Goal: Information Seeking & Learning: Learn about a topic

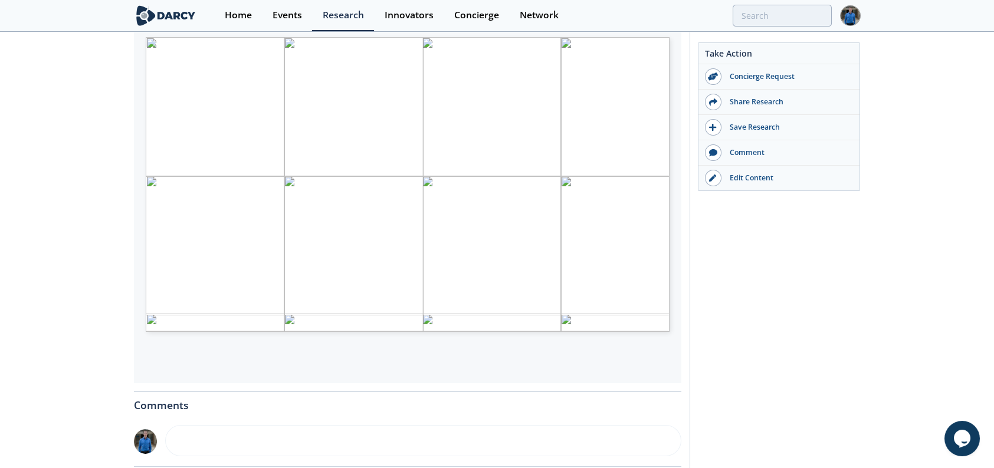
scroll to position [142, 0]
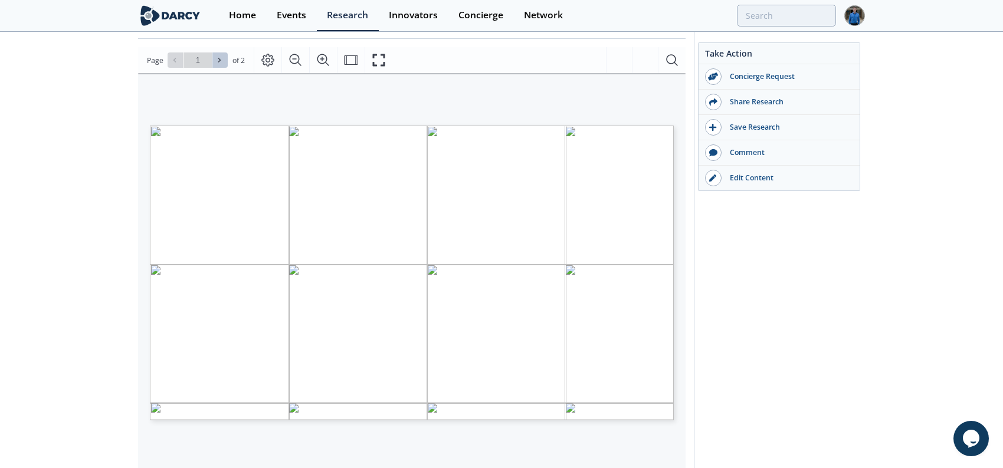
click at [224, 58] on button at bounding box center [219, 60] width 15 height 15
type input "2"
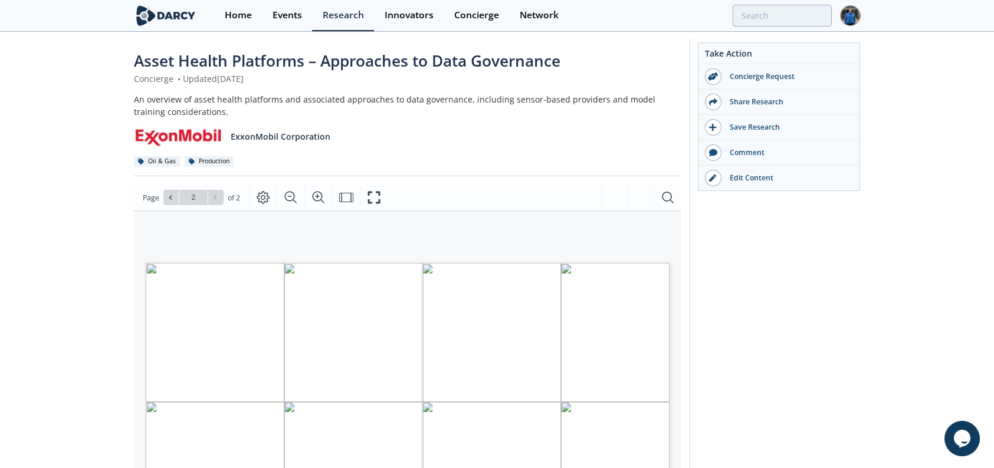
scroll to position [0, 0]
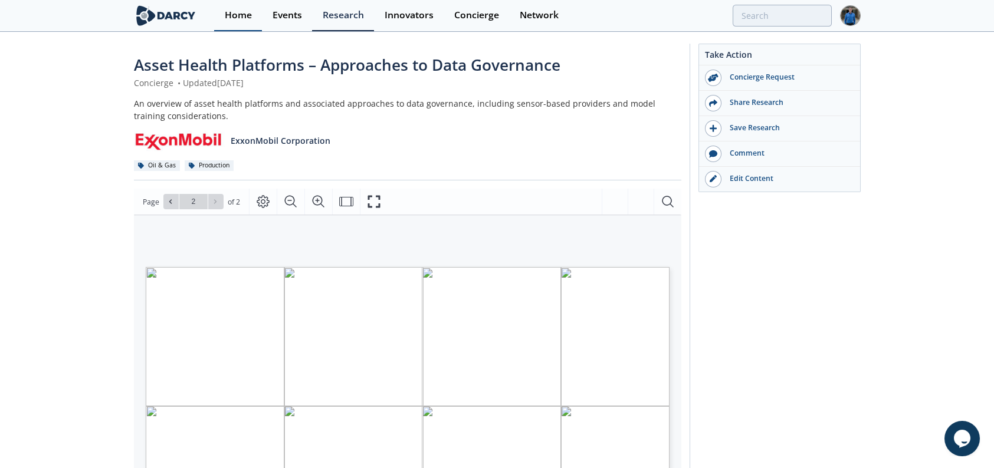
click at [219, 14] on link "Home" at bounding box center [238, 15] width 48 height 31
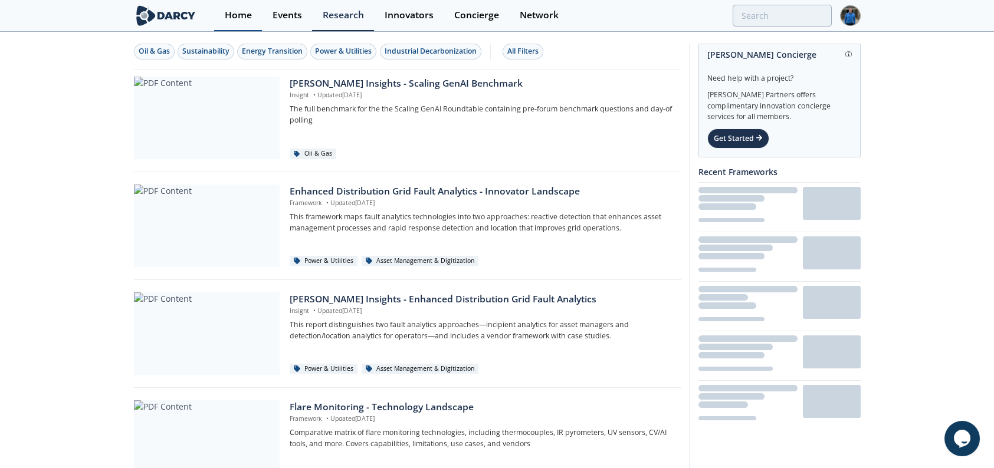
click at [235, 17] on div "Home" at bounding box center [238, 15] width 27 height 9
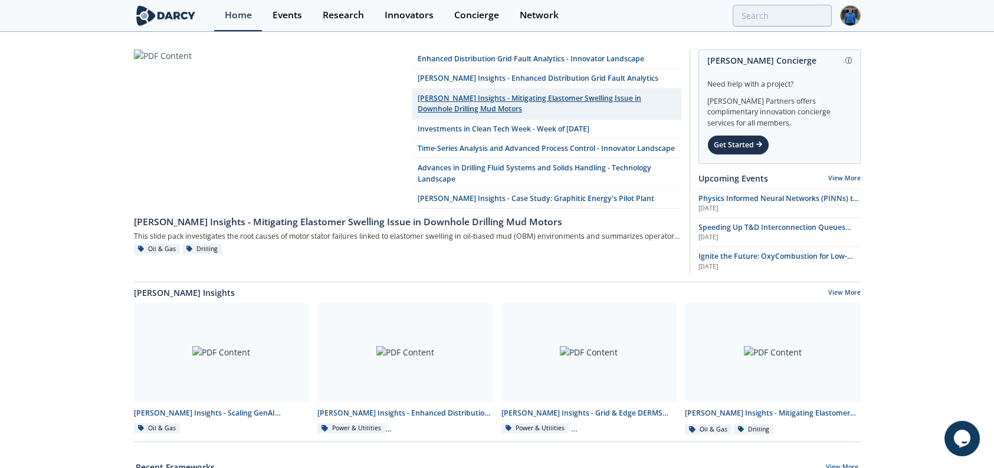
click at [522, 100] on link "[PERSON_NAME] Insights - Mitigating Elastomer Swelling Issue in Downhole Drilli…" at bounding box center [547, 104] width 270 height 31
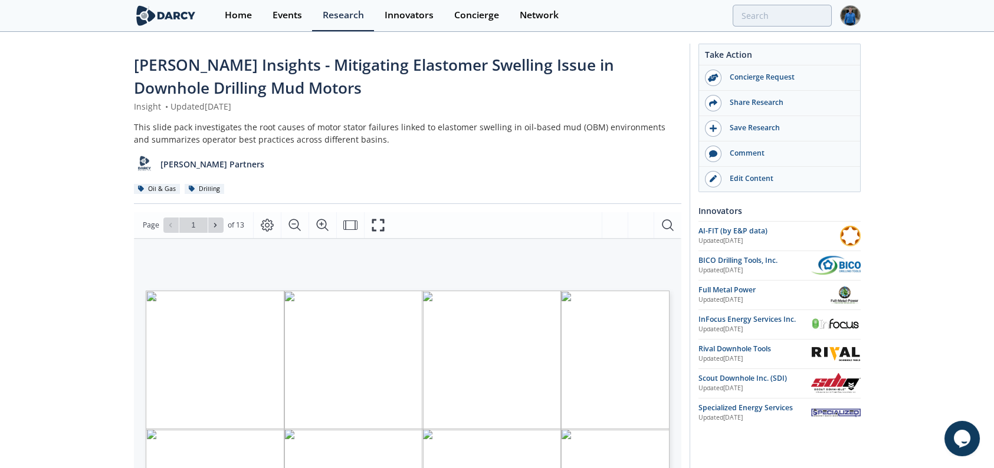
click at [389, 135] on div "This slide pack investigates the root causes of motor stator failures linked to…" at bounding box center [407, 133] width 547 height 25
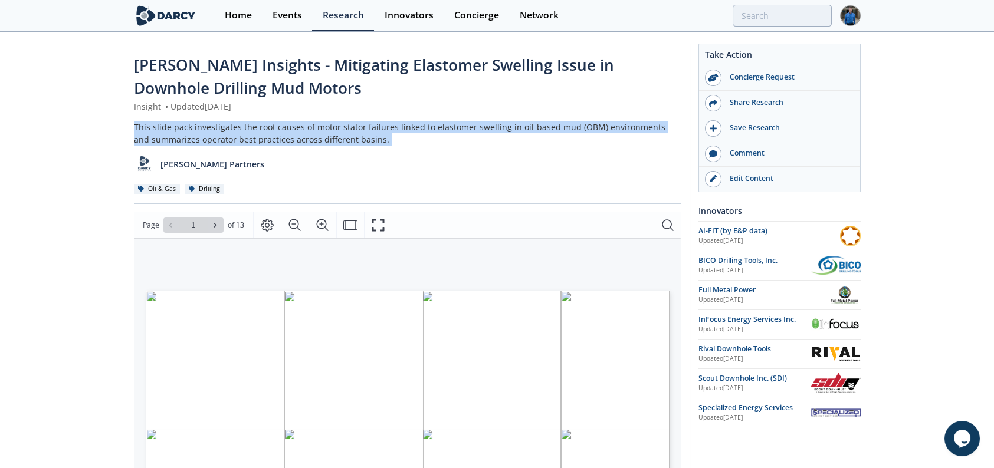
click at [389, 135] on div "This slide pack investigates the root causes of motor stator failures linked to…" at bounding box center [407, 133] width 547 height 25
click at [342, 137] on div "This slide pack investigates the root causes of motor stator failures linked to…" at bounding box center [407, 133] width 547 height 25
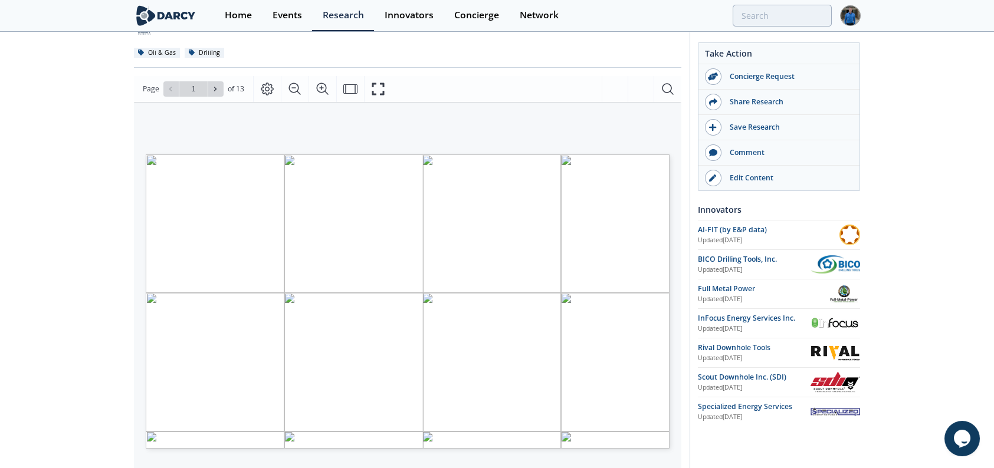
scroll to position [118, 0]
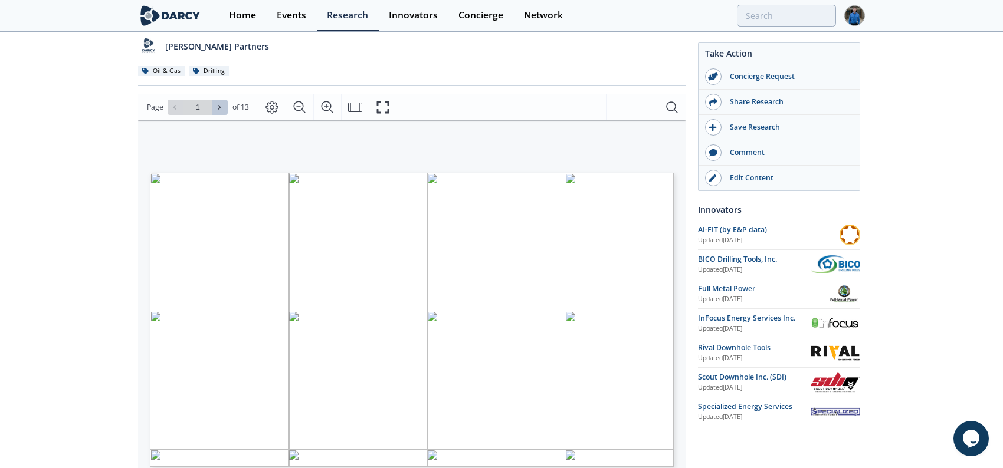
click at [213, 109] on button at bounding box center [219, 107] width 15 height 15
type input "2"
click at [216, 111] on button at bounding box center [219, 107] width 15 height 15
type input "3"
click at [216, 111] on button at bounding box center [219, 107] width 15 height 15
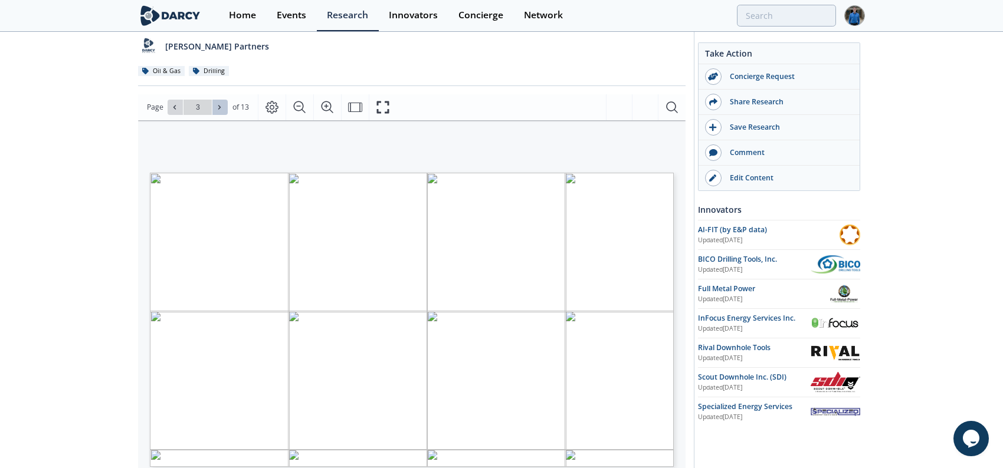
type input "4"
type input "5"
type input "6"
type input "7"
type input "8"
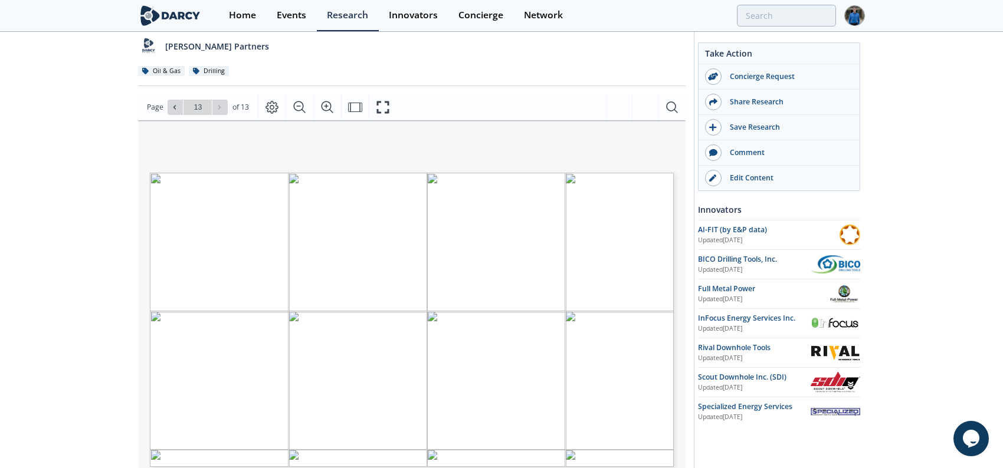
drag, startPoint x: 357, startPoint y: 310, endPoint x: 614, endPoint y: 317, distance: 256.7
click at [152, 177] on p "Use thermal swelling simulations (e.g., PowerFit or OEM tools) to tailor interf…" at bounding box center [152, 177] width 0 height 0
click at [609, 319] on span "interference fit based on downhole temperature and mud chemistry" at bounding box center [479, 322] width 338 height 10
drag, startPoint x: 592, startPoint y: 319, endPoint x: 414, endPoint y: 305, distance: 178.7
click at [152, 177] on p "Use thermal swelling simulations (e.g., PowerFit or OEM tools) to tailor interf…" at bounding box center [152, 177] width 0 height 0
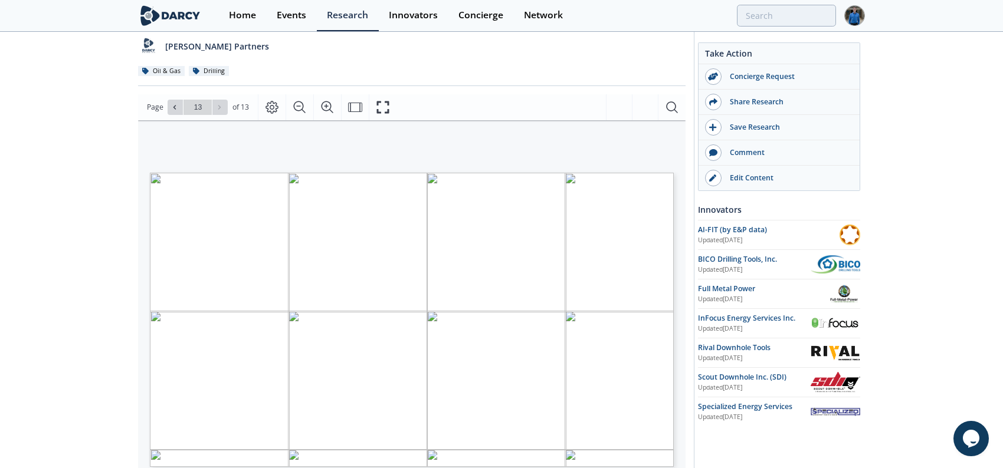
click at [414, 306] on span "Use thermal swelling simulations (e.g., PowerFit or OEM tools) to tailor" at bounding box center [481, 311] width 342 height 10
drag, startPoint x: 330, startPoint y: 401, endPoint x: 572, endPoint y: 417, distance: 242.4
click at [152, 181] on p "Reduce max differential pressure in high-temperature zones to lower internal fr…" at bounding box center [152, 181] width 0 height 0
click at [572, 417] on span "internal friction, elastomer deformation, and heat buildup" at bounding box center [451, 417] width 283 height 10
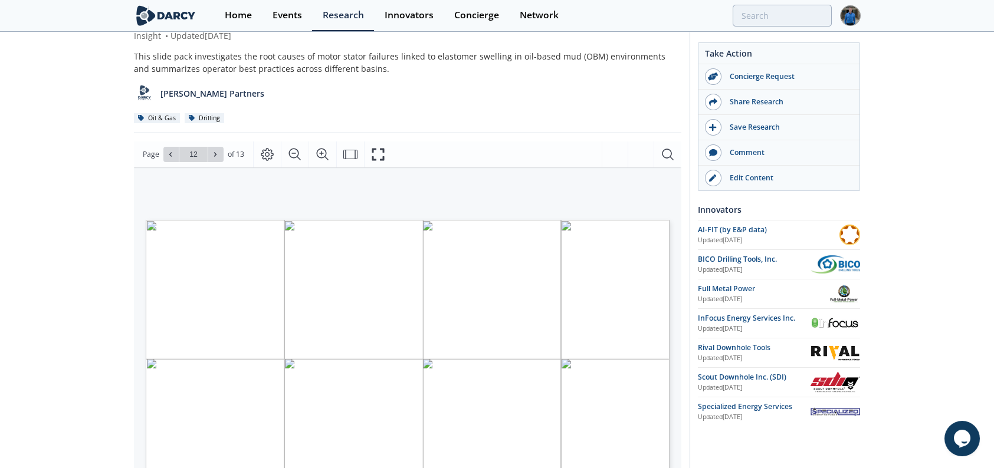
scroll to position [0, 0]
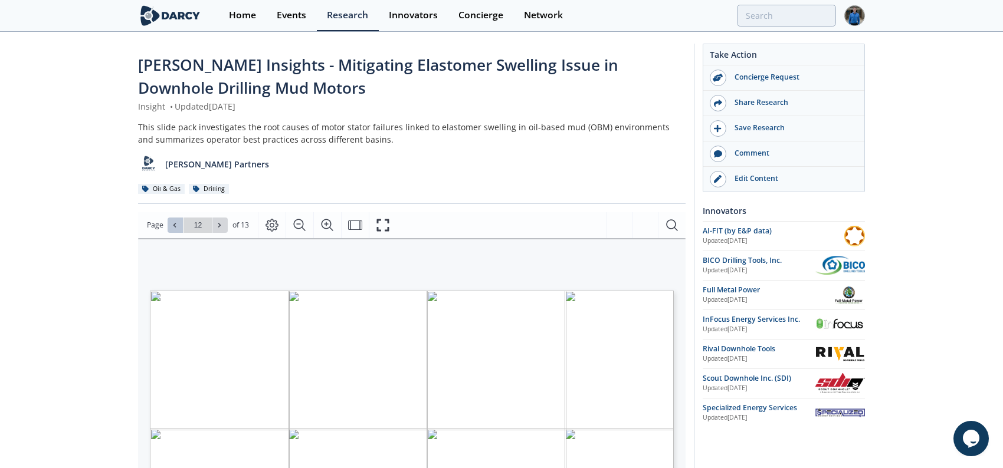
click at [173, 228] on span at bounding box center [175, 225] width 8 height 8
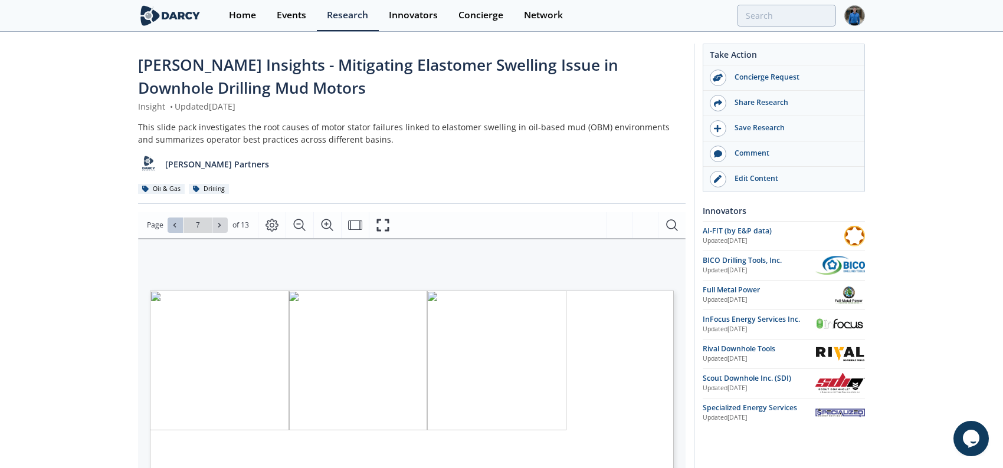
click at [173, 228] on span at bounding box center [175, 225] width 8 height 8
type input "6"
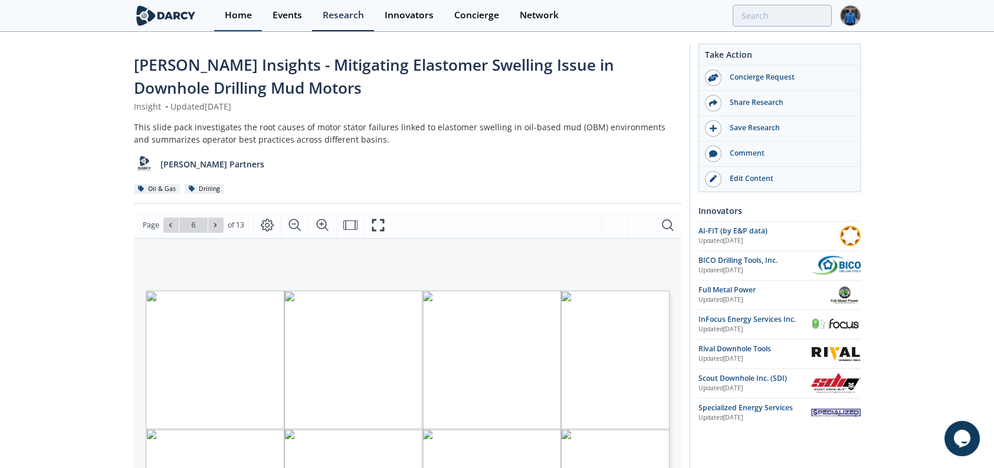
click at [218, 19] on link "Home" at bounding box center [238, 15] width 48 height 31
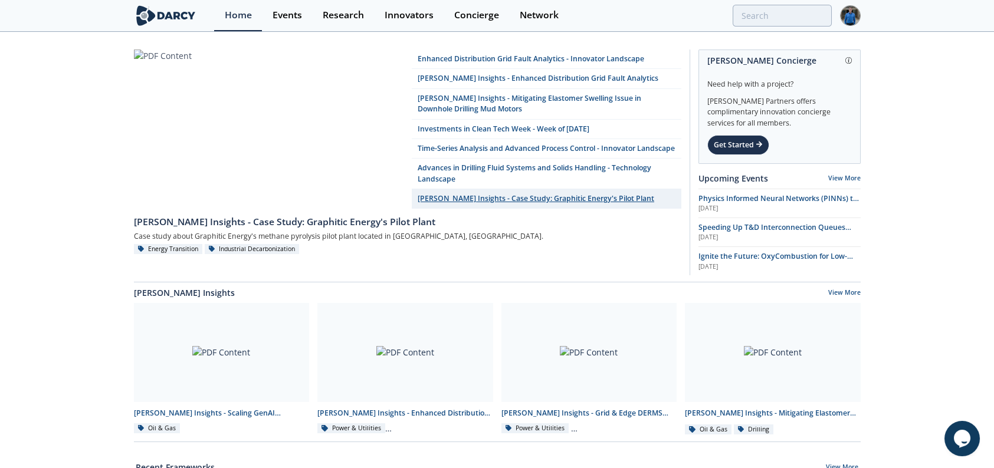
click at [541, 209] on link "[PERSON_NAME] Insights - Case Study: Graphitic Energy's Pilot Plant" at bounding box center [547, 198] width 270 height 19
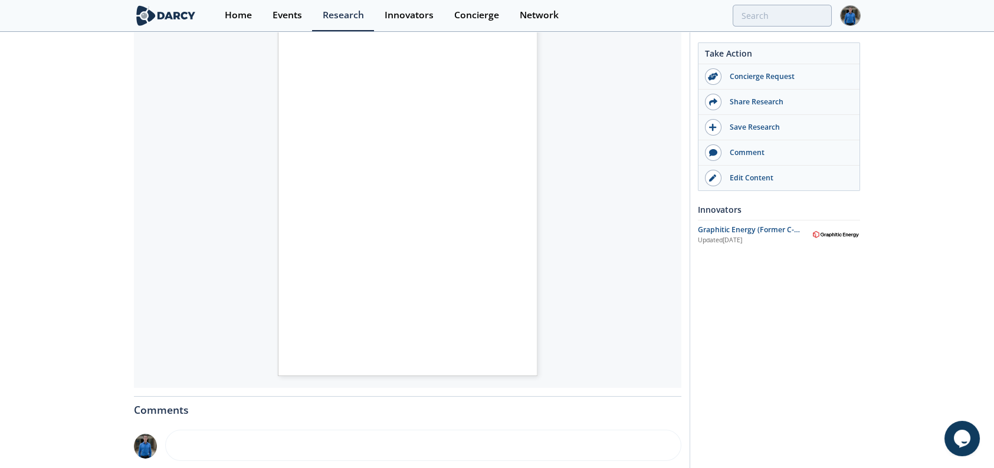
scroll to position [236, 0]
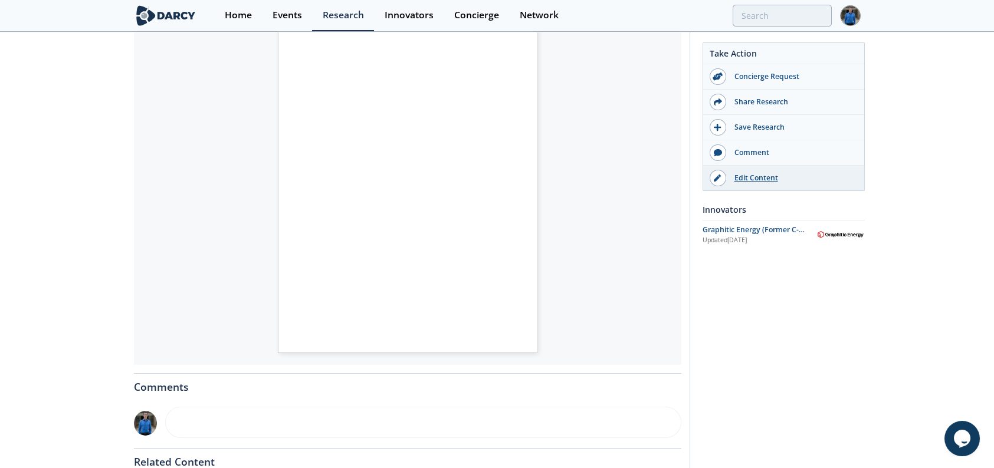
click at [739, 179] on div "Edit Content" at bounding box center [792, 178] width 132 height 11
